Goal: Task Accomplishment & Management: Complete application form

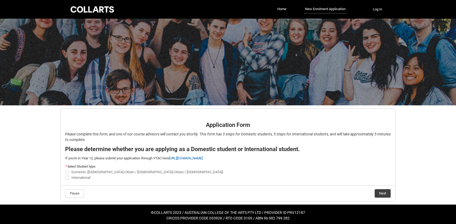
scroll to position [2, 0]
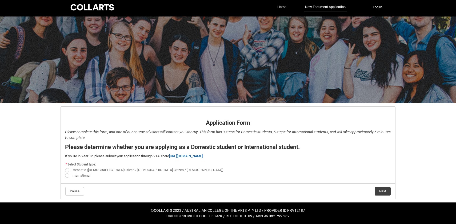
click at [68, 170] on span "REDU_Application_Form_for_Applicant flow" at bounding box center [67, 170] width 4 height 4
click at [65, 168] on input "Domestic ([DEMOGRAPHIC_DATA] Citizen / [DEMOGRAPHIC_DATA] Citizen / [DEMOGRAPHI…" at bounding box center [65, 167] width 0 height 0
radio input "true"
click at [386, 194] on button "Next" at bounding box center [382, 191] width 16 height 9
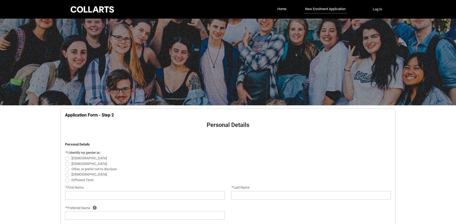
scroll to position [56, 0]
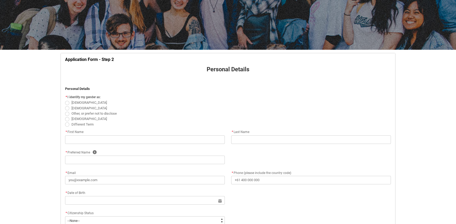
click at [67, 104] on span "REDU_Application_Form_for_Applicant flow" at bounding box center [67, 103] width 4 height 4
click at [65, 100] on input "[DEMOGRAPHIC_DATA]" at bounding box center [65, 100] width 0 height 0
radio input "true"
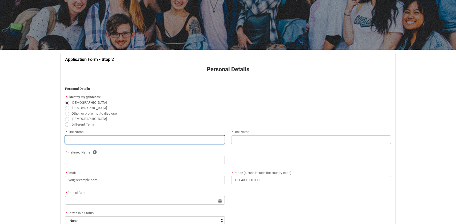
click at [84, 140] on input "REDU_Application_Form_for_Applicant flow" at bounding box center [145, 140] width 160 height 9
type lightning-primitive-input-simple "M"
type input "M"
type lightning-primitive-input-simple "Ma"
type input "Ma"
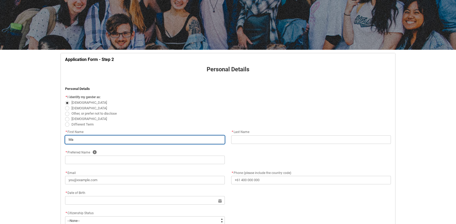
type lightning-primitive-input-simple "Mar"
type input "Mar"
type lightning-primitive-input-simple "Mari"
type input "Mari"
type lightning-primitive-input-simple "[PERSON_NAME]"
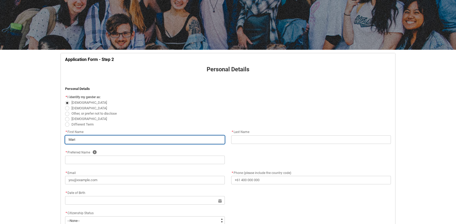
type input "[PERSON_NAME]"
type lightning-primitive-input-simple "[PERSON_NAME]"
type input "[PERSON_NAME]"
type lightning-primitive-input-simple "[PERSON_NAME]"
type input "[PERSON_NAME]"
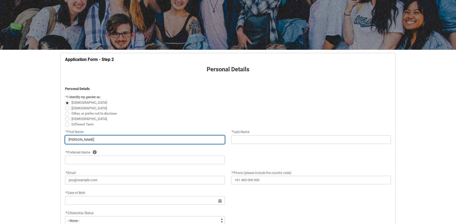
type lightning-primitive-input-simple "[PERSON_NAME]"
type input "[PERSON_NAME]"
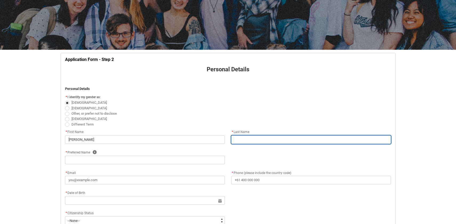
click at [237, 136] on input "REDU_Application_Form_for_Applicant flow" at bounding box center [311, 140] width 160 height 9
type lightning-primitive-input-simple "P"
type input "P"
type lightning-primitive-input-simple "Pa"
type input "Pa"
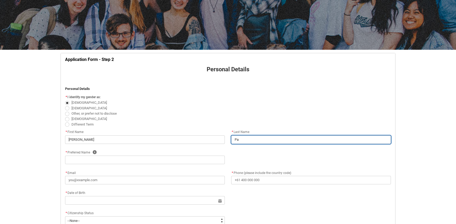
type lightning-primitive-input-simple "Pal"
type input "Pal"
type lightning-primitive-input-simple "Pall"
type input "Pall"
type lightning-primitive-input-simple "[PERSON_NAME]"
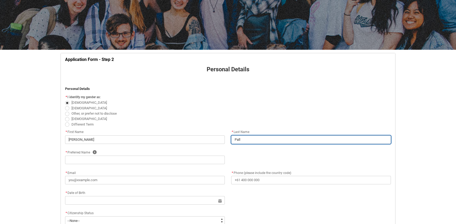
type input "[PERSON_NAME]"
type lightning-primitive-input-simple "Pallot"
type input "Pallot"
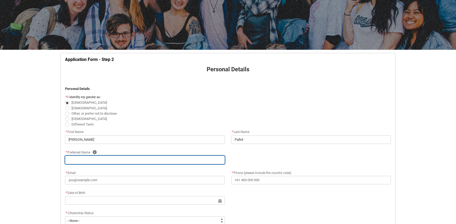
click at [171, 158] on input "REDU_Application_Form_for_Applicant flow" at bounding box center [145, 160] width 160 height 9
type lightning-primitive-input-simple "M"
type input "M"
type lightning-primitive-input-simple "Ma"
type input "Ma"
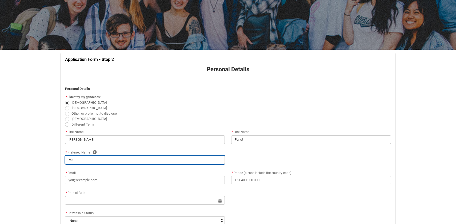
type lightning-primitive-input-simple "Mar"
type input "Mar"
type lightning-primitive-input-simple "Mari"
type input "Mari"
type lightning-primitive-input-simple "[PERSON_NAME]"
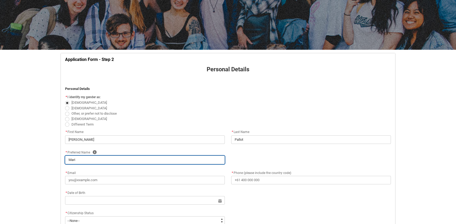
type input "[PERSON_NAME]"
type lightning-primitive-input-simple "[PERSON_NAME]"
type input "[PERSON_NAME]"
type lightning-primitive-input-simple "[PERSON_NAME]"
type input "[PERSON_NAME]"
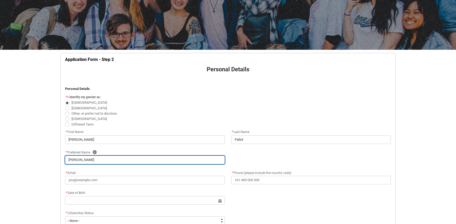
type lightning-primitive-input-simple "[PERSON_NAME]"
type input "[PERSON_NAME]"
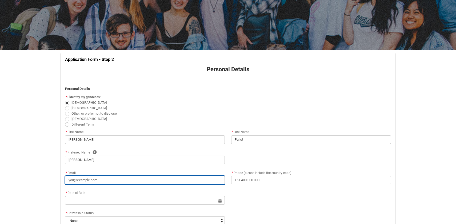
click at [137, 181] on input "* Email" at bounding box center [145, 180] width 160 height 9
type lightning-primitive-input-simple "p"
type input "p"
type lightning-primitive-input-simple "pa"
type input "pa"
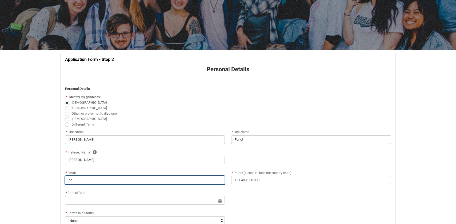
type lightning-primitive-input-simple "pal"
type input "pal"
type lightning-primitive-input-simple "pall"
type input "pall"
type lightning-primitive-input-simple "[PERSON_NAME]"
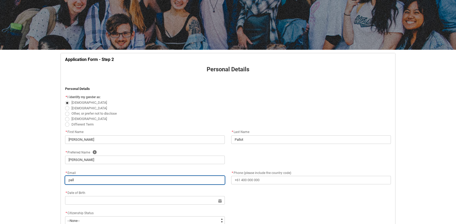
type input "[PERSON_NAME]"
type lightning-primitive-input-simple "pallot"
type input "pallot"
type lightning-primitive-input-simple "pallotm"
type input "pallotm"
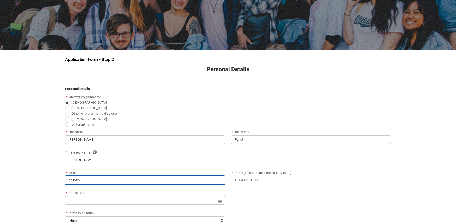
type lightning-primitive-input-simple "pallotma"
type input "pallotma"
type lightning-primitive-input-simple "pallotmar"
type input "pallotmar"
type lightning-primitive-input-simple "pallotmari"
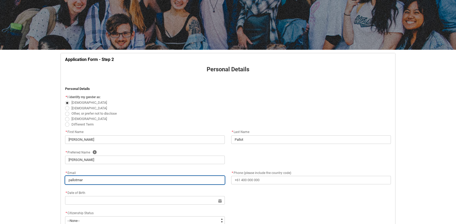
type input "pallotmari"
type lightning-primitive-input-simple "pallotmaria"
type input "pallotmaria"
type lightning-primitive-input-simple "pallotmarian"
type input "pallotmarian"
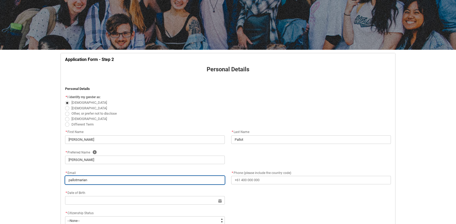
type lightning-primitive-input-simple "pallotmariann"
type input "pallotmariann"
type lightning-primitive-input-simple "pallotmarianne"
type input "pallotmarianne"
type lightning-primitive-input-simple "pallotmarianne@"
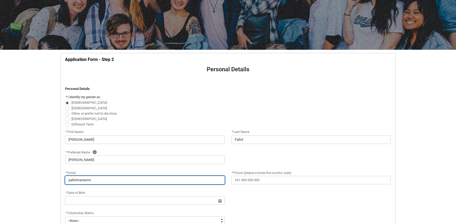
type input "pallotmarianne@"
type lightning-primitive-input-simple "pallotmarianne@g"
type input "pallotmarianne@g"
type lightning-primitive-input-simple "pallotmarianne@gm"
type input "pallotmarianne@gm"
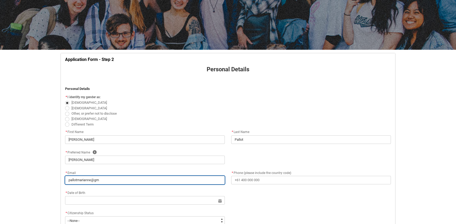
type lightning-primitive-input-simple "pallotmarianne@gma"
type input "pallotmarianne@gma"
type lightning-primitive-input-simple "pallotmarianne@gmai"
type input "pallotmarianne@gmai"
type lightning-primitive-input-simple "[EMAIL_ADDRESS]"
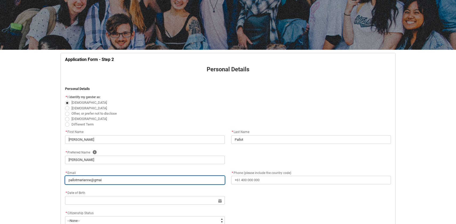
type input "[EMAIL_ADDRESS]"
type lightning-primitive-input-simple "[EMAIL_ADDRESS]."
type input "[EMAIL_ADDRESS]."
type lightning-primitive-input-simple "pallotmarianne@gmail.c"
type input "pallotmarianne@gmail.c"
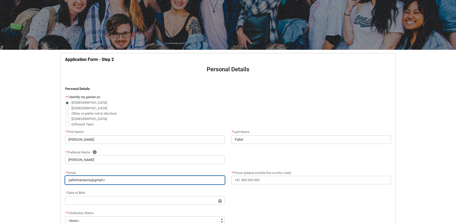
type lightning-primitive-input-simple "[EMAIL_ADDRESS][DOMAIN_NAME]"
type input "[EMAIL_ADDRESS][DOMAIN_NAME]"
type lightning-primitive-input-simple "[EMAIL_ADDRESS][DOMAIN_NAME]"
type input "[EMAIL_ADDRESS][DOMAIN_NAME]"
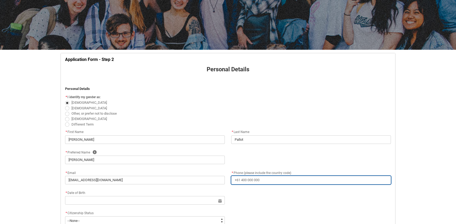
click at [264, 182] on input "* Phone (please include the country code)" at bounding box center [311, 180] width 160 height 9
type lightning-primitive-input-simple "[PHONE_NUMBER]"
type lightning-primitive-input-simple "[STREET_ADDRESS]"
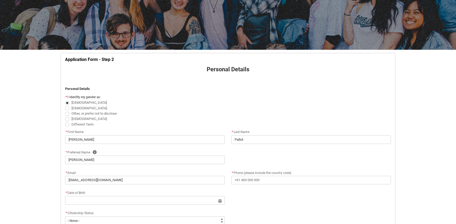
type lightning-primitive-input-simple "[GEOGRAPHIC_DATA]"
type lightning-primitive-input-simple "3056"
type lightning-primitive-input-simple "VIC"
type lightning-select "Country_Choice.1101"
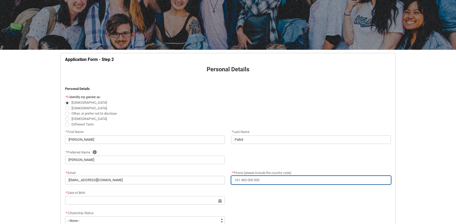
type input "[PHONE_NUMBER]"
type input "[STREET_ADDRESS]"
type input "[GEOGRAPHIC_DATA]"
type input "3056"
type input "VIC"
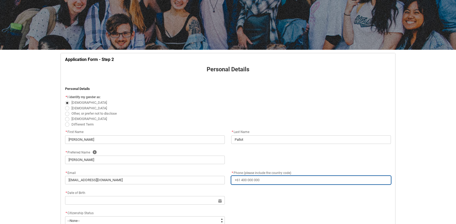
select select "Country_Choice.1101"
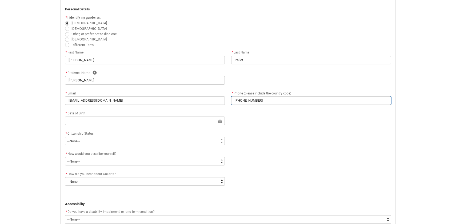
scroll to position [137, 0]
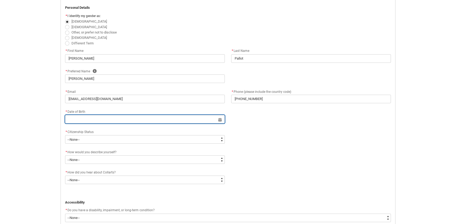
click at [135, 119] on input "REDU_Application_Form_for_Applicant flow" at bounding box center [145, 119] width 160 height 9
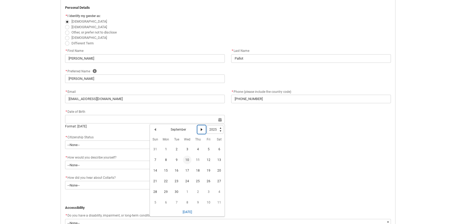
click at [200, 131] on lightning-primitive-icon "Date picker: September" at bounding box center [202, 130] width 4 height 4
click at [200, 131] on lightning-primitive-icon "Date picker: October" at bounding box center [202, 130] width 4 height 4
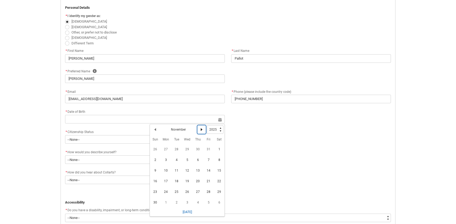
click at [200, 131] on lightning-primitive-icon "Date picker: November" at bounding box center [202, 130] width 4 height 4
click at [200, 131] on lightning-primitive-icon "Date picker: December" at bounding box center [202, 130] width 4 height 4
select select "2026"
click at [200, 131] on lightning-primitive-icon "Date picker: December" at bounding box center [202, 130] width 4 height 4
click at [200, 131] on lightning-primitive-icon "Date picker: February" at bounding box center [202, 130] width 4 height 4
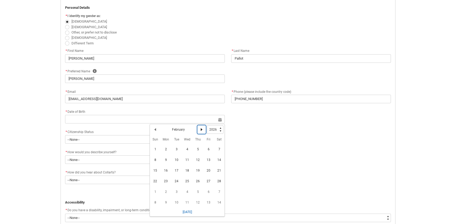
click at [200, 131] on lightning-primitive-icon "Date picker: February" at bounding box center [202, 130] width 4 height 4
click at [200, 131] on lightning-primitive-icon "Date picker: April" at bounding box center [202, 130] width 4 height 4
click at [154, 132] on button "Previous Month" at bounding box center [155, 129] width 9 height 9
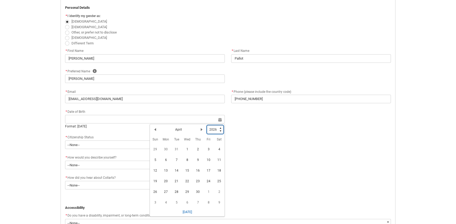
click at [219, 131] on select "1925 1926 1927 1928 1929 1930 1931 1932 1933 1934 1935 1936 1937 1938 1939 1940…" at bounding box center [215, 129] width 17 height 9
type lightning-select "1994"
select select "1994"
click at [198, 162] on span "7" at bounding box center [197, 160] width 9 height 9
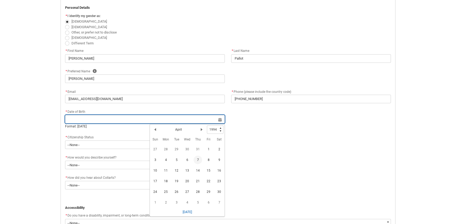
type lightning-datepicker "[DATE]"
type lightning-input "[DATE]"
type input "[DATE]"
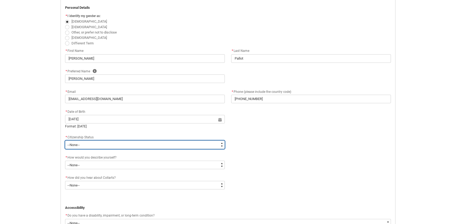
click at [126, 148] on select "--None-- [DEMOGRAPHIC_DATA] Humanitarian Visa [DEMOGRAPHIC_DATA] citizen Other …" at bounding box center [145, 145] width 160 height 9
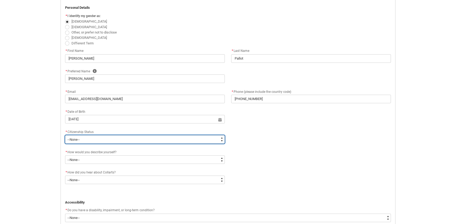
type lightning-select "Citizenship.2"
select select "Citizenship.2"
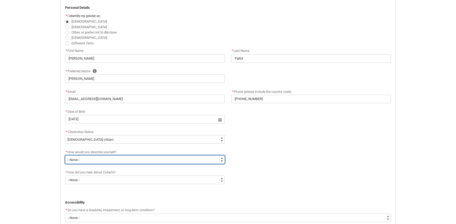
click at [113, 160] on select "--None-- I'm currently in Year 12 and planning what I'll do after school I've c…" at bounding box center [145, 160] width 160 height 9
type lightning-select "HSLC_Domestic_d"
select select "HSLC_Domestic_d"
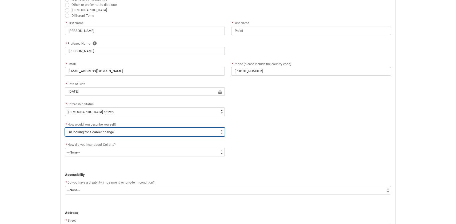
scroll to position [169, 0]
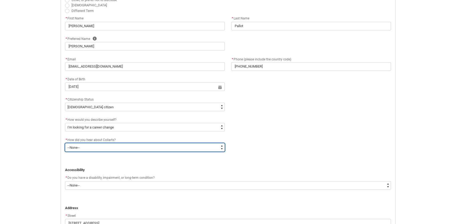
click at [89, 148] on select "--None-- Advertising - Facebook Advertising - Google Advertising - Instagram Ad…" at bounding box center [145, 147] width 160 height 9
type lightning-select "Heard_About_Collarts_Picklist.Word of mouth"
select select "Heard_About_Collarts_Picklist.Word of mouth"
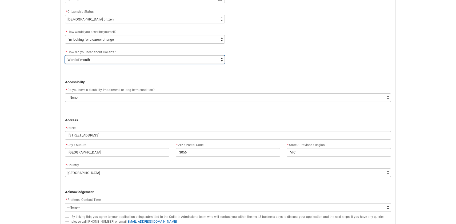
scroll to position [268, 0]
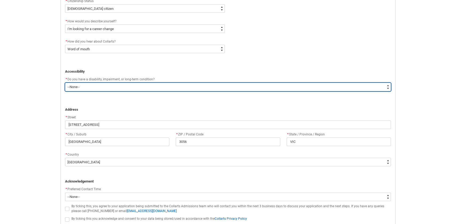
click at [110, 90] on select "--None-- Yes No" at bounding box center [228, 87] width 326 height 9
type lightning-select "No_TextChoice"
select select "No_TextChoice"
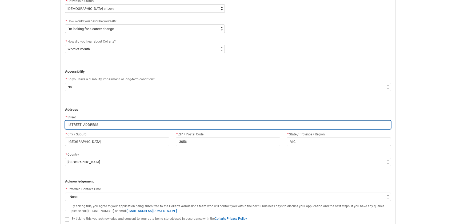
click at [106, 126] on input "[STREET_ADDRESS]" at bounding box center [228, 125] width 326 height 9
type lightning-primitive-input-simple "3/130 Sydney R"
type input "3/130 Sydney R"
type lightning-primitive-input-simple "3/130 [GEOGRAPHIC_DATA]"
type input "3/130 [GEOGRAPHIC_DATA]"
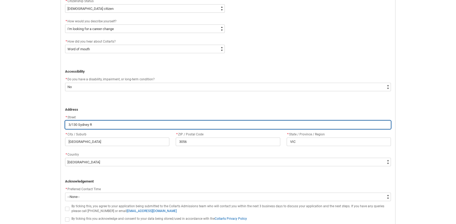
type lightning-primitive-input-simple "3/130 [GEOGRAPHIC_DATA]"
type input "3/130 [GEOGRAPHIC_DATA]"
type lightning-primitive-input-simple "3/130 Sydne"
type input "3/130 Sydne"
type lightning-primitive-input-simple "3/130 Sydn"
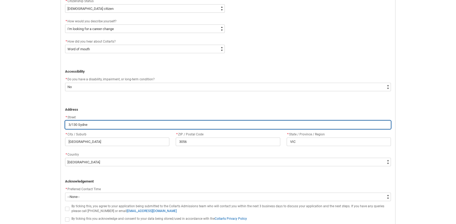
type input "3/130 Sydn"
type lightning-primitive-input-simple "3/130 Syd"
type input "3/130 Syd"
type lightning-primitive-input-simple "3/130 Sy"
type input "3/130 Sy"
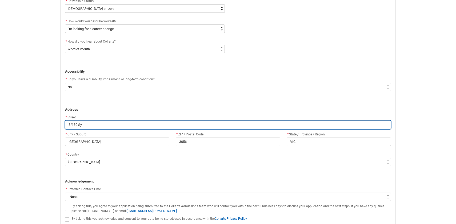
type lightning-primitive-input-simple "3/130 S"
type input "3/130 S"
type lightning-primitive-input-simple "3/130"
type input "3/130"
type lightning-primitive-input-simple "3/130"
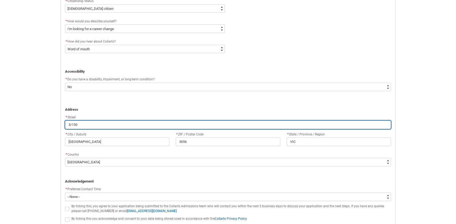
type input "3/130"
type lightning-primitive-input-simple "3/13"
type input "3/13"
type lightning-primitive-input-simple "3/1"
type input "3/1"
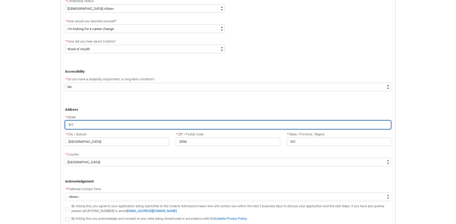
type lightning-primitive-input-simple "3/"
type input "3/"
type lightning-primitive-input-simple "3"
type input "3"
type lightning-primitive-input-simple "1"
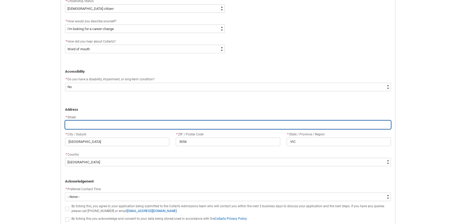
type input "1"
type lightning-primitive-input-simple "17"
type input "17"
type lightning-primitive-input-simple "17"
type input "17"
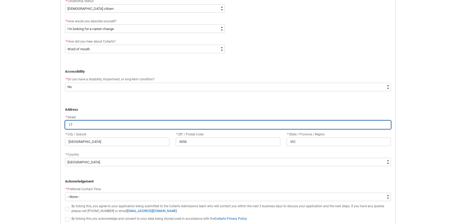
type lightning-primitive-input-simple "17 s"
type input "17 s"
type lightning-primitive-input-simple "17 sm"
type input "17 sm"
type lightning-primitive-input-simple "17 smi"
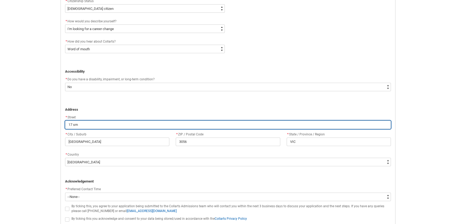
type input "17 smi"
type lightning-primitive-input-simple "17 smit"
type input "17 smit"
type lightning-primitive-input-simple "17 [PERSON_NAME]"
type input "17 [PERSON_NAME]"
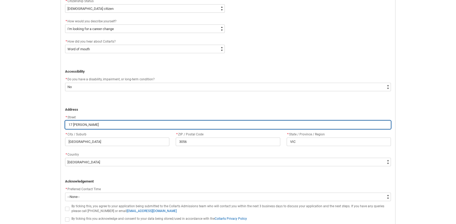
type lightning-primitive-input-simple "17 [PERSON_NAME]"
type input "17 [PERSON_NAME]"
type lightning-primitive-input-simple "17 [PERSON_NAME] c"
type input "17 [PERSON_NAME] c"
type lightning-primitive-input-simple "17 [PERSON_NAME]"
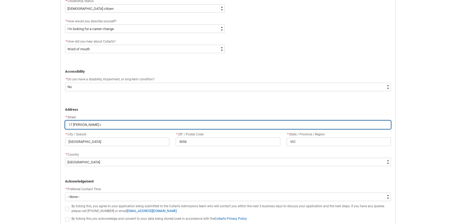
type input "17 [PERSON_NAME]"
type lightning-primitive-input-simple "17 [PERSON_NAME] cre"
type input "17 [PERSON_NAME] cre"
type lightning-primitive-input-simple "17 [PERSON_NAME]"
type input "17 [PERSON_NAME]"
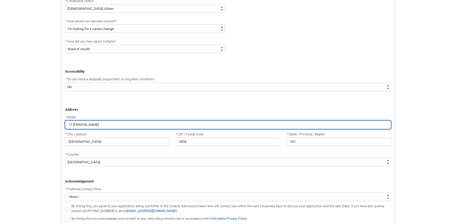
type lightning-primitive-input-simple "17 [PERSON_NAME] cresc"
type input "17 [PERSON_NAME] cresc"
type lightning-primitive-input-simple "17 [PERSON_NAME] cresce"
type input "17 [PERSON_NAME] cresce"
type lightning-primitive-input-simple "17 [PERSON_NAME]"
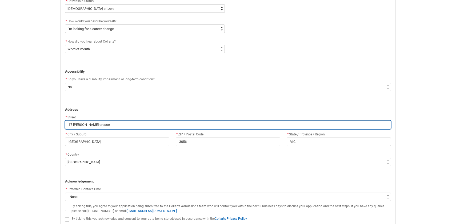
type input "17 [PERSON_NAME]"
type lightning-primitive-input-simple "[STREET_ADDRESS][PERSON_NAME]"
type input "[STREET_ADDRESS][PERSON_NAME]"
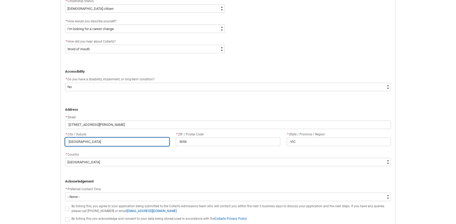
click at [101, 144] on input "[GEOGRAPHIC_DATA]" at bounding box center [117, 142] width 104 height 9
type lightning-primitive-input-simple "Brunswic"
type input "Brunswic"
type lightning-primitive-input-simple "Brunswi"
type input "Brunswi"
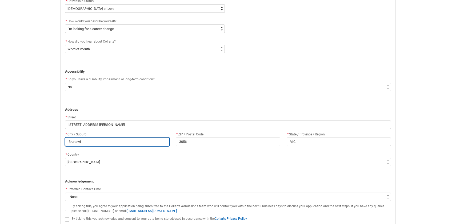
type lightning-primitive-input-simple "Brunsw"
type input "Brunsw"
type lightning-primitive-input-simple "Bruns"
type input "Bruns"
type lightning-primitive-input-simple "Brun"
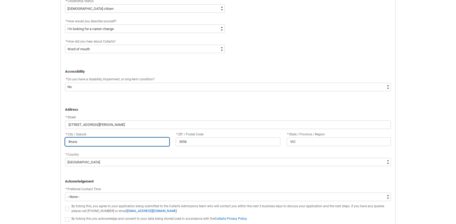
type input "Brun"
type lightning-primitive-input-simple "Bru"
type input "Bru"
type lightning-primitive-input-simple "Br"
type input "Br"
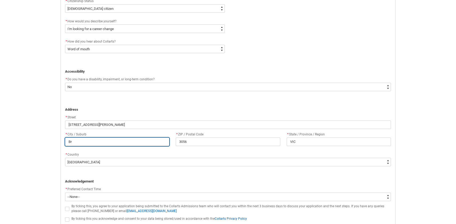
type lightning-primitive-input-simple "B"
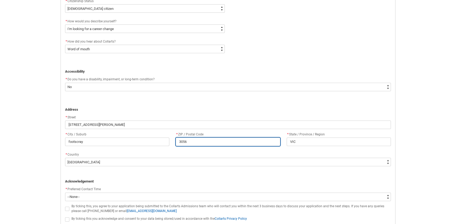
click at [197, 141] on input "3056" at bounding box center [228, 142] width 104 height 9
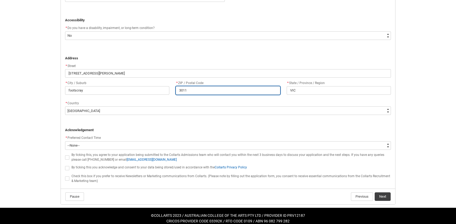
scroll to position [325, 0]
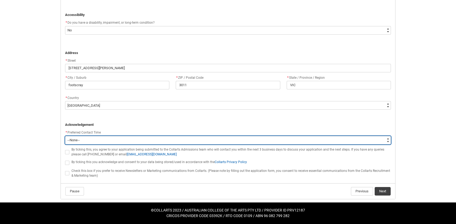
click at [226, 140] on select "--None-- Morning (9:00AM-12:00PM) Afternoon (12:00PM-5:00PM)" at bounding box center [228, 140] width 326 height 9
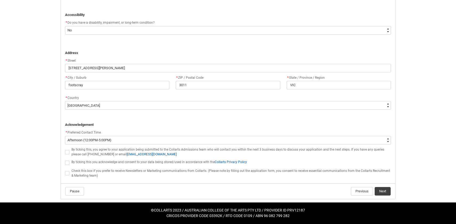
click at [68, 153] on span "REDU_Application_Form_for_Applicant flow" at bounding box center [67, 152] width 4 height 4
click at [65, 149] on input "REDU_Application_Form_for_Applicant flow" at bounding box center [65, 149] width 0 height 0
click at [67, 163] on span "REDU_Application_Form_for_Applicant flow" at bounding box center [67, 163] width 4 height 4
click at [65, 160] on input "REDU_Application_Form_for_Applicant flow" at bounding box center [65, 160] width 0 height 0
click at [383, 193] on button "Next" at bounding box center [382, 191] width 16 height 9
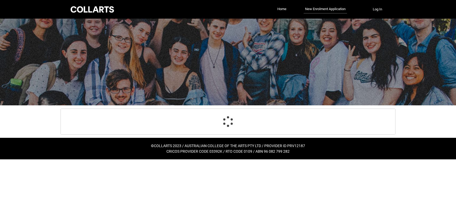
scroll to position [56, 0]
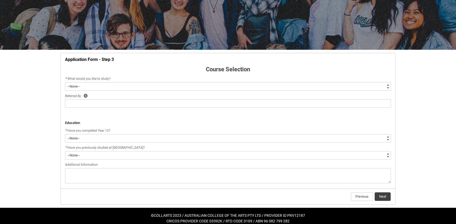
click at [275, 88] on select "--None-- Diploma Bachelor Post Graduate" at bounding box center [228, 86] width 326 height 9
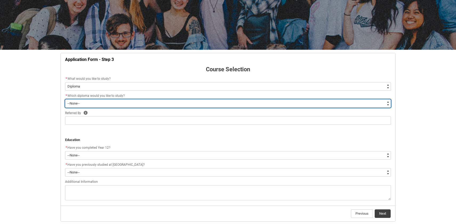
click at [127, 105] on select "--None-- Diploma of 2D Animation Diploma of Applied Business (Entertainment Man…" at bounding box center [228, 103] width 326 height 9
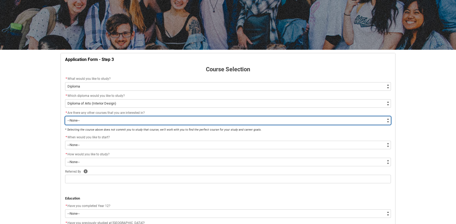
click at [115, 121] on select "--None-- Yes No" at bounding box center [228, 120] width 326 height 9
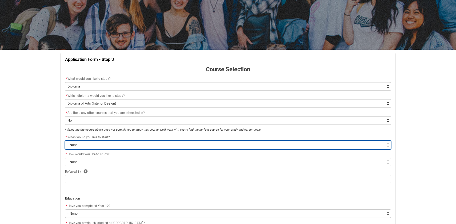
click at [105, 147] on select "--None-- Trimester 1 2026, starting [DATE] Trimester 3 2025, starting [DATE]" at bounding box center [228, 145] width 326 height 9
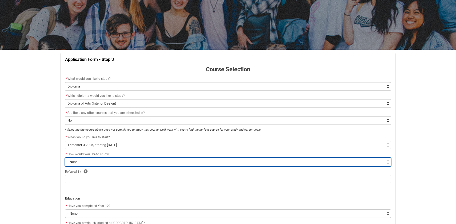
click at [104, 163] on select "--None-- On-campus Online" at bounding box center [228, 162] width 326 height 9
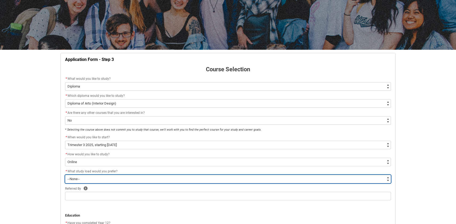
click at [98, 180] on select "--None-- Full-time Part-time" at bounding box center [228, 179] width 326 height 9
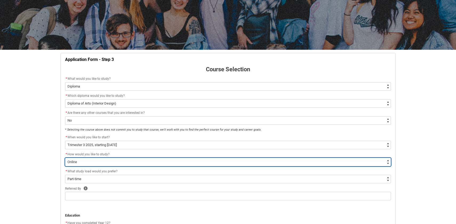
click at [101, 164] on select "--None-- On-campus Online" at bounding box center [228, 162] width 326 height 9
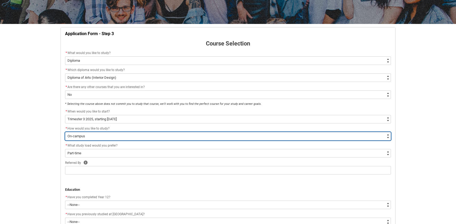
scroll to position [83, 0]
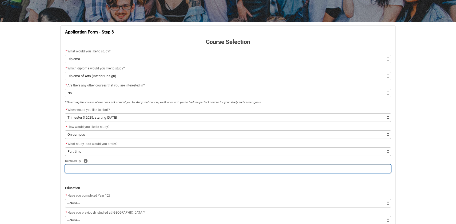
click at [96, 167] on input "REDU_Application_Form_for_Applicant flow" at bounding box center [228, 169] width 326 height 9
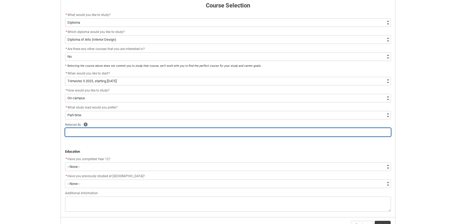
scroll to position [124, 0]
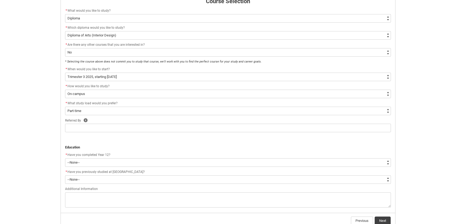
click at [102, 157] on div "* Have you completed Year 12?" at bounding box center [228, 155] width 326 height 6
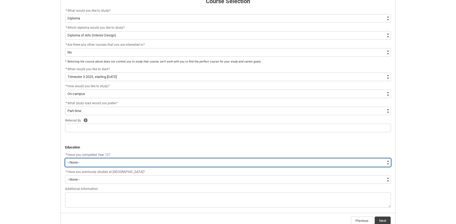
click at [99, 164] on select "--None-- Yes No Other" at bounding box center [228, 163] width 326 height 9
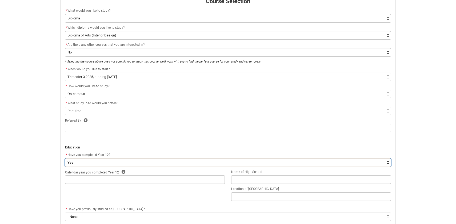
click at [97, 164] on select "--None-- Yes No Other" at bounding box center [228, 163] width 326 height 9
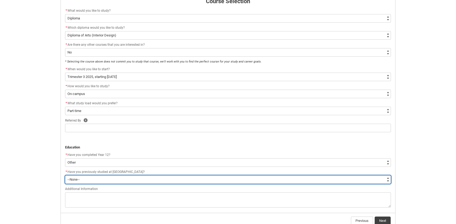
click at [94, 179] on select "--None-- Yes No" at bounding box center [228, 180] width 326 height 9
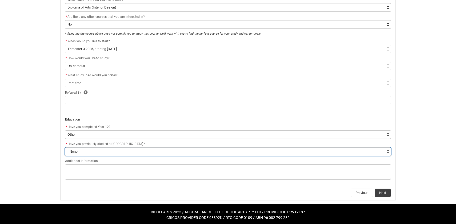
scroll to position [153, 0]
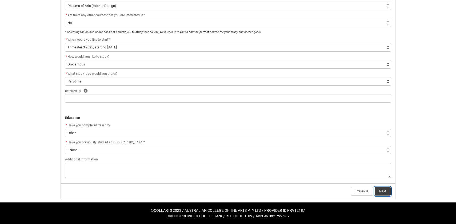
click at [379, 190] on button "Next" at bounding box center [382, 191] width 16 height 9
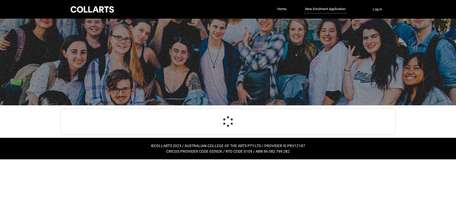
scroll to position [0, 0]
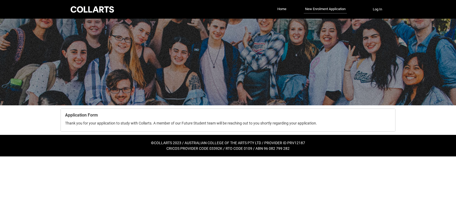
click at [99, 7] on div at bounding box center [92, 9] width 45 height 8
